Goal: Find specific page/section: Find specific page/section

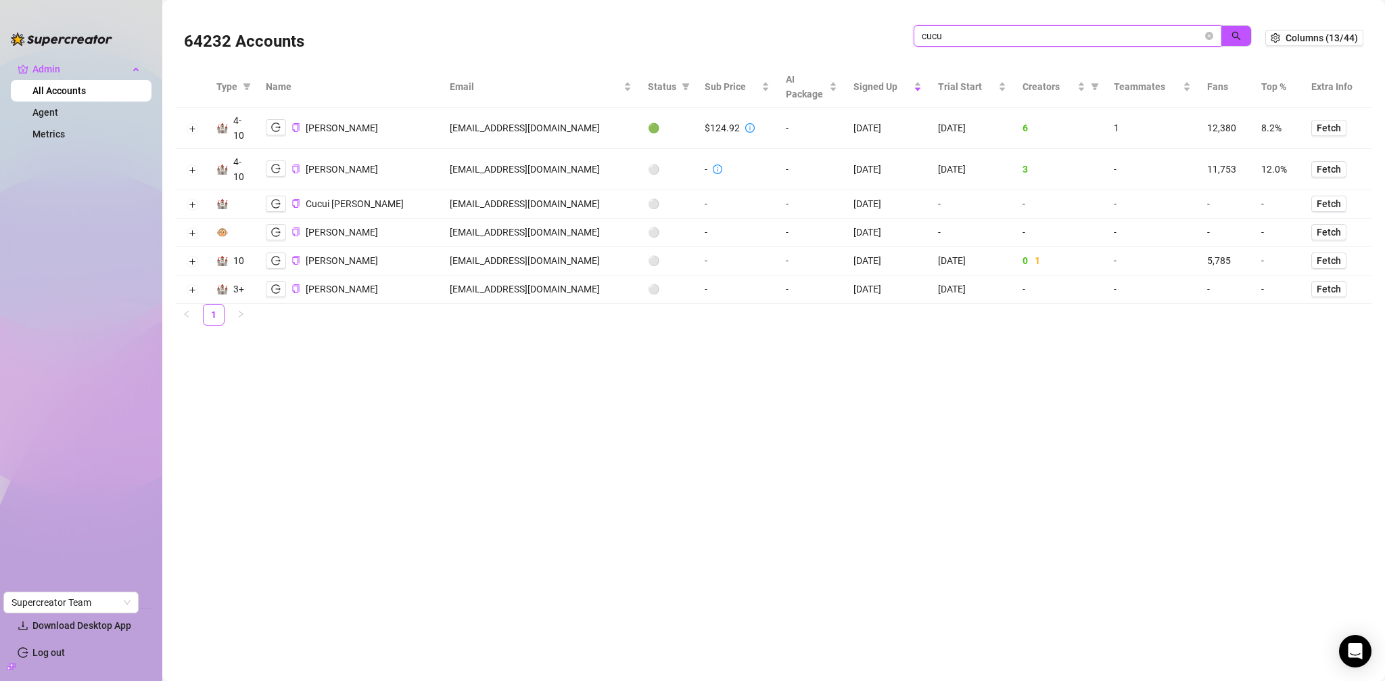
click at [973, 28] on input "cucu" at bounding box center [1062, 35] width 281 height 15
type input "[PERSON_NAME]"
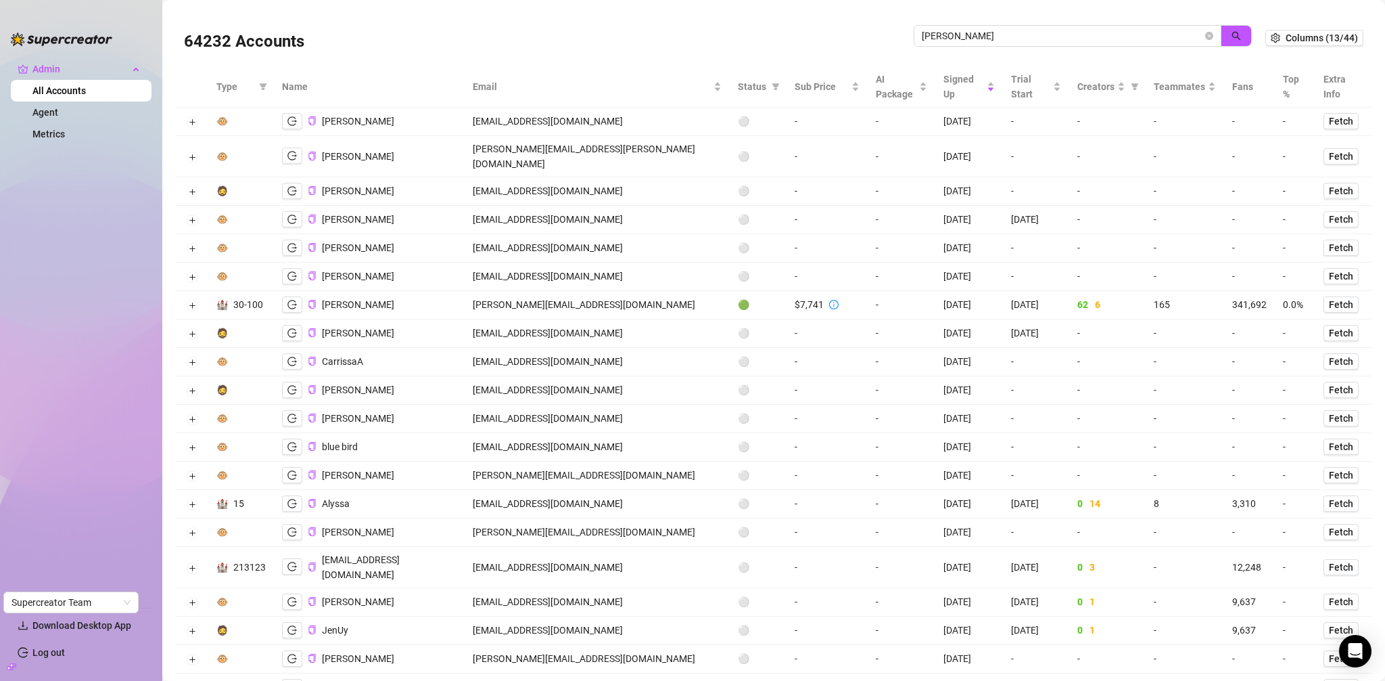
click at [595, 294] on td "[PERSON_NAME][EMAIL_ADDRESS][DOMAIN_NAME]" at bounding box center [597, 305] width 264 height 28
click at [595, 294] on td "carrie@alleviatedmodelsuccess.com" at bounding box center [597, 305] width 264 height 28
copy td "carrie@alleviatedmodelsuccess.com"
click at [288, 300] on icon "logout" at bounding box center [291, 304] width 9 height 9
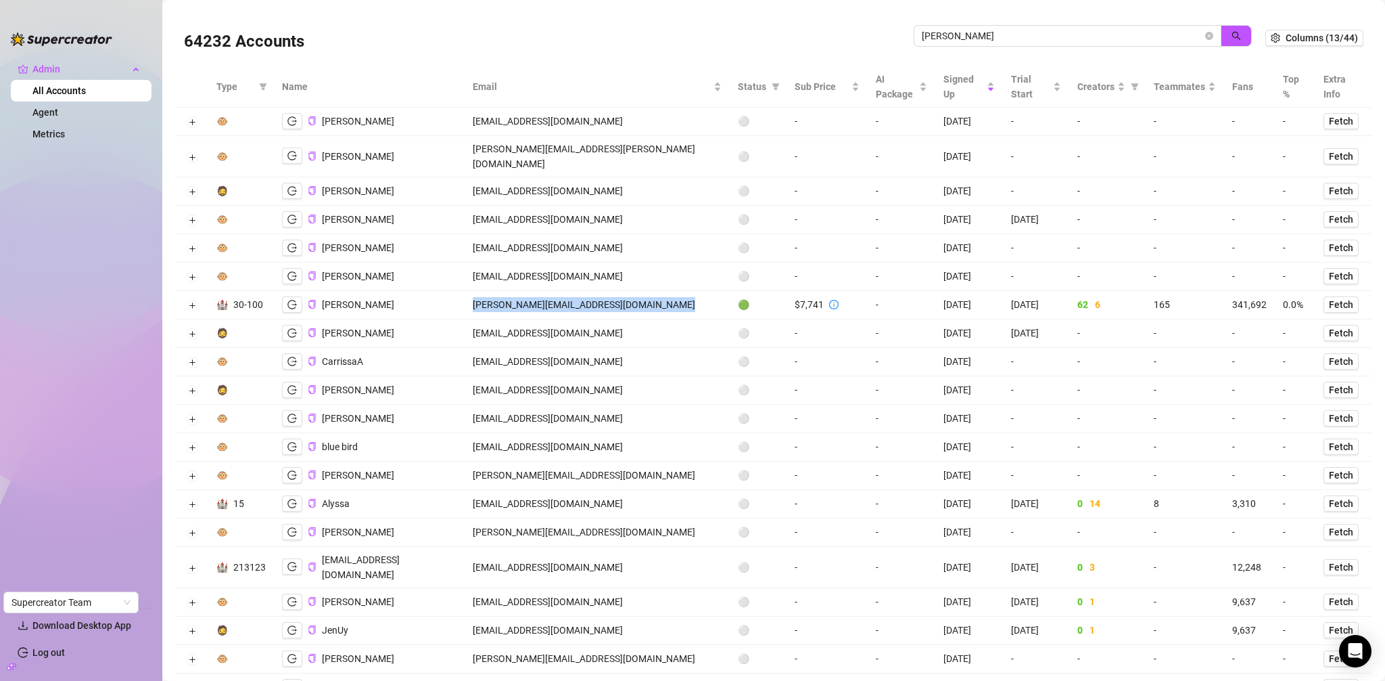
copy td "carrie@alleviatedmodelsuccess.com"
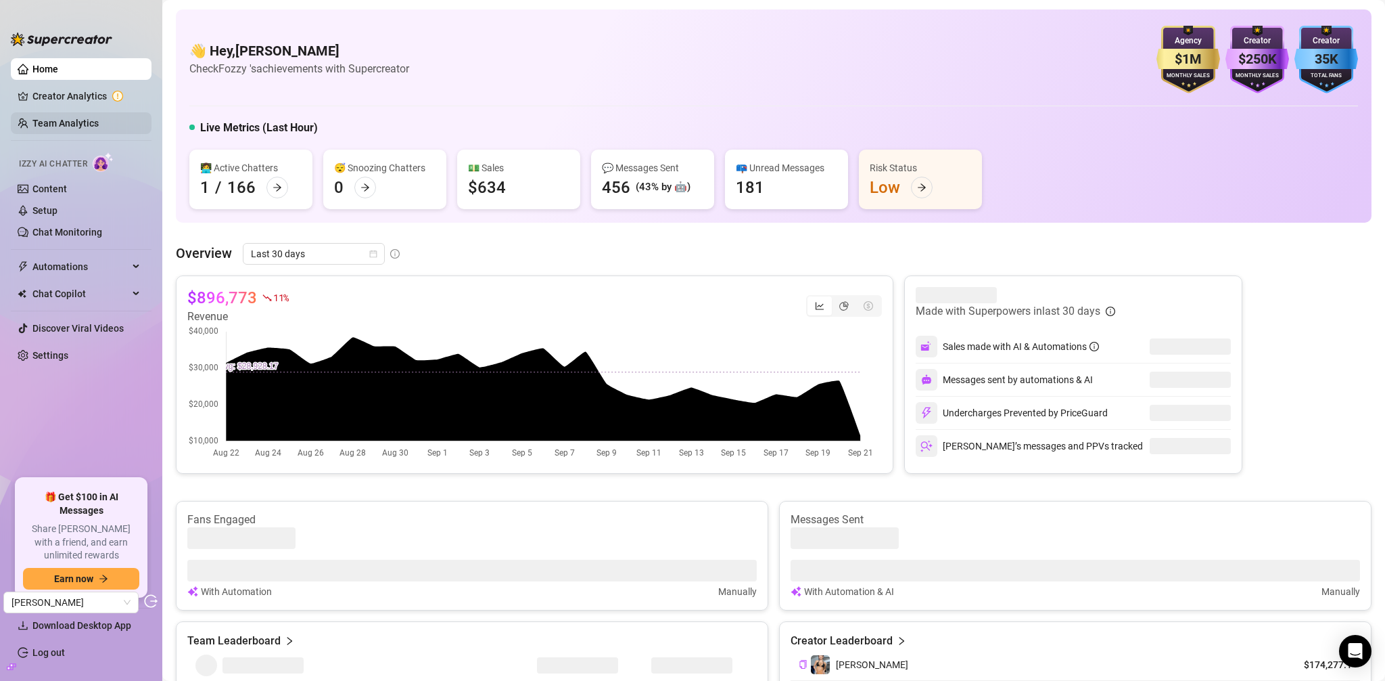
click at [79, 125] on link "Team Analytics" at bounding box center [65, 123] width 66 height 11
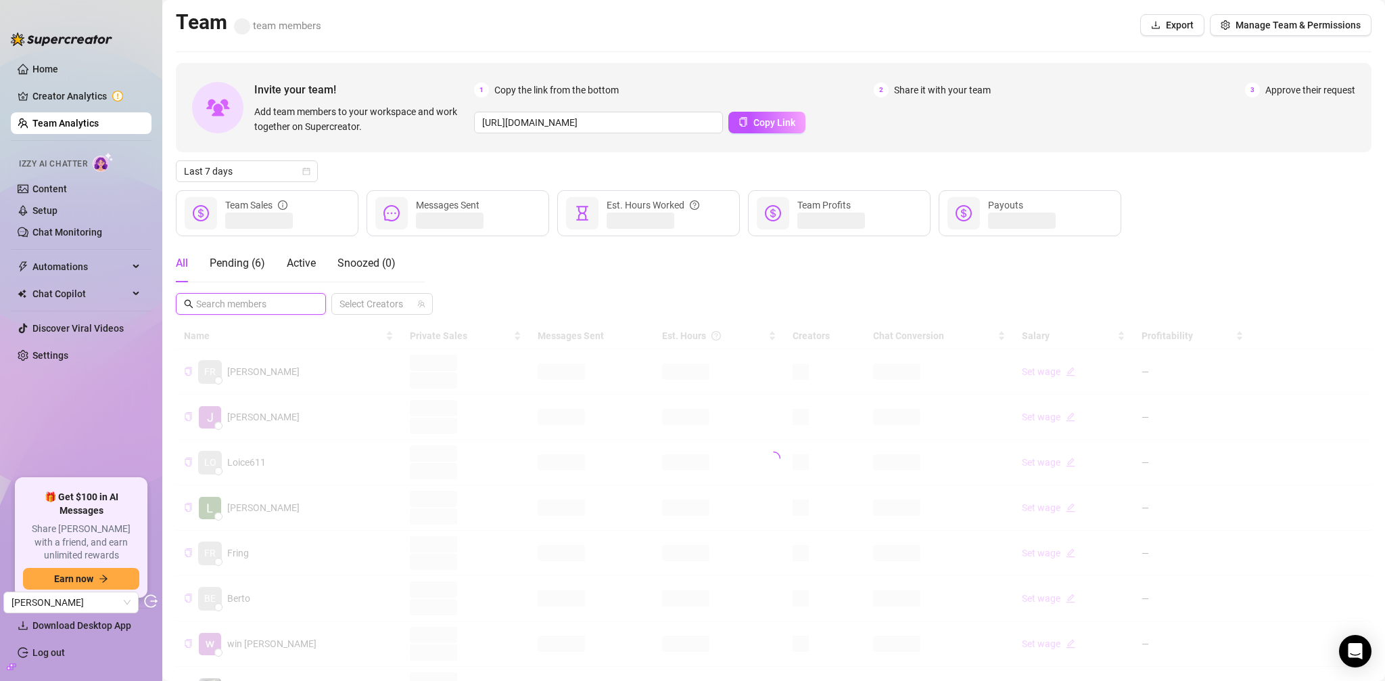
click at [260, 298] on input "text" at bounding box center [251, 303] width 111 height 15
type input "lex"
